Goal: Navigation & Orientation: Find specific page/section

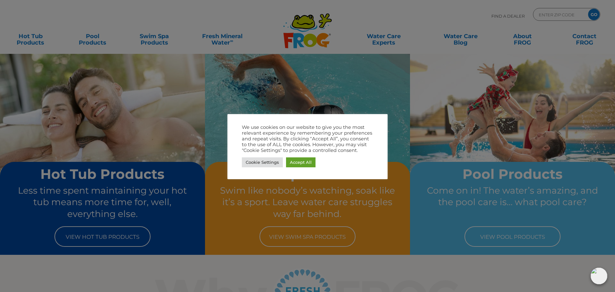
click at [513, 15] on div at bounding box center [307, 146] width 615 height 292
click at [497, 16] on div at bounding box center [307, 146] width 615 height 292
click at [505, 15] on div at bounding box center [307, 146] width 615 height 292
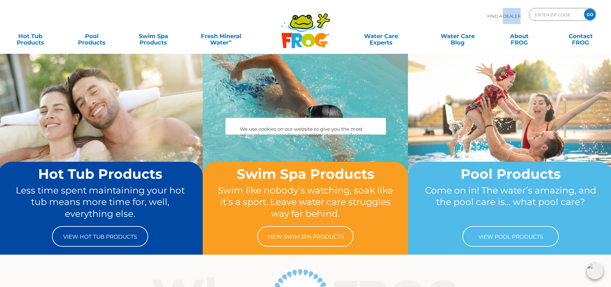
click at [505, 15] on p "Find A Dealer" at bounding box center [503, 16] width 33 height 16
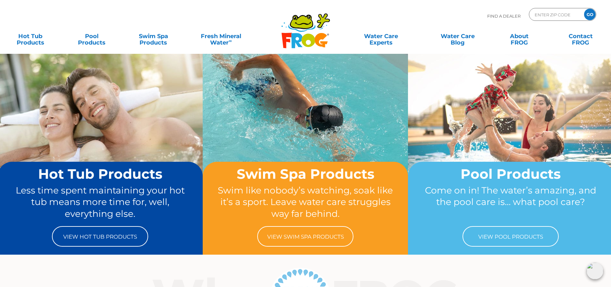
click at [494, 16] on p "Find A Dealer" at bounding box center [503, 16] width 33 height 16
click at [551, 13] on input "Zip Code Form" at bounding box center [555, 14] width 43 height 9
type input "39553"
click at [584, 9] on input "GO" at bounding box center [590, 15] width 12 height 12
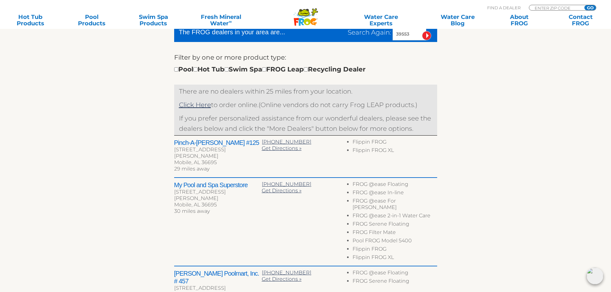
scroll to position [160, 0]
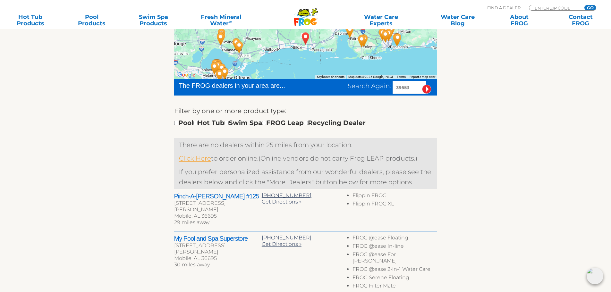
click at [205, 156] on link "Click Here" at bounding box center [195, 158] width 32 height 8
click at [547, 75] on section "Find your local FROG ® dealer ← Move left → Move right ↑ Move up ↓ Move down + …" at bounding box center [305, 265] width 611 height 571
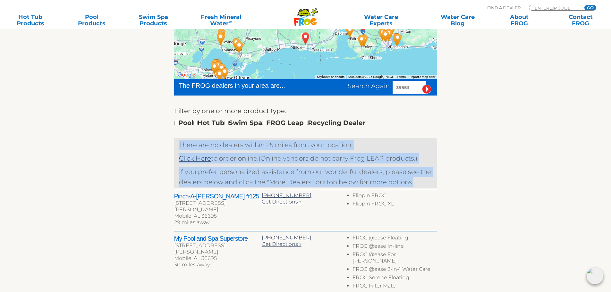
drag, startPoint x: 179, startPoint y: 144, endPoint x: 415, endPoint y: 180, distance: 239.1
click at [415, 180] on div "There are no dealers within 25 miles from your location. Click Here to order on…" at bounding box center [305, 163] width 263 height 51
copy div "There are no dealers within 25 miles from your location. Click Here to order on…"
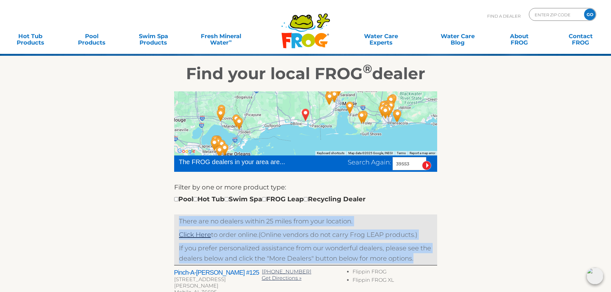
scroll to position [107, 0]
